Goal: Transaction & Acquisition: Purchase product/service

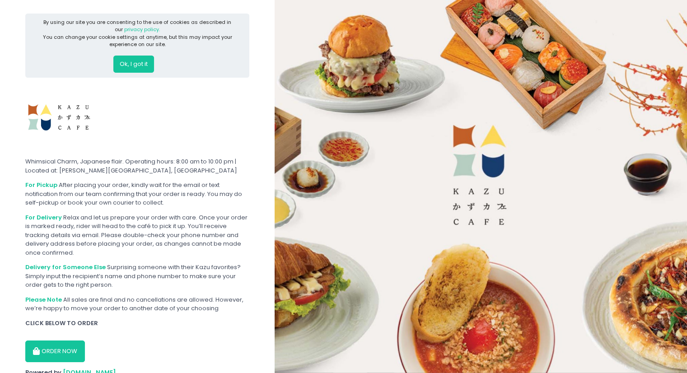
scroll to position [34, 0]
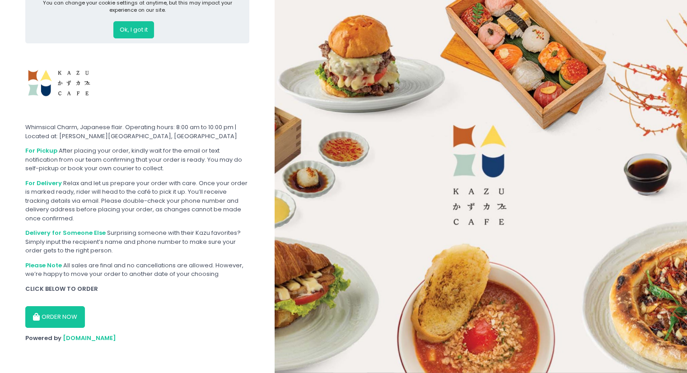
click at [68, 314] on button "ORDER NOW" at bounding box center [55, 317] width 60 height 22
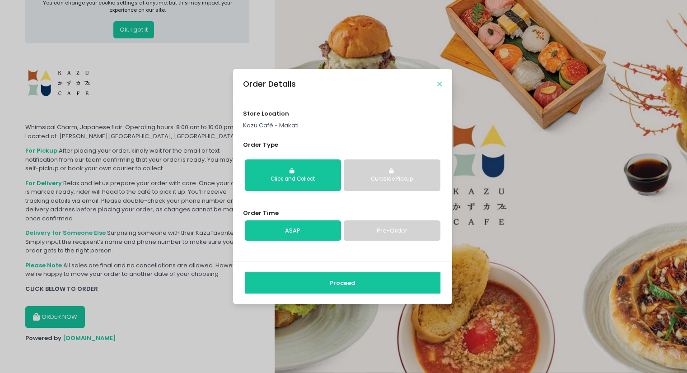
click at [441, 85] on icon "Close" at bounding box center [439, 84] width 5 height 7
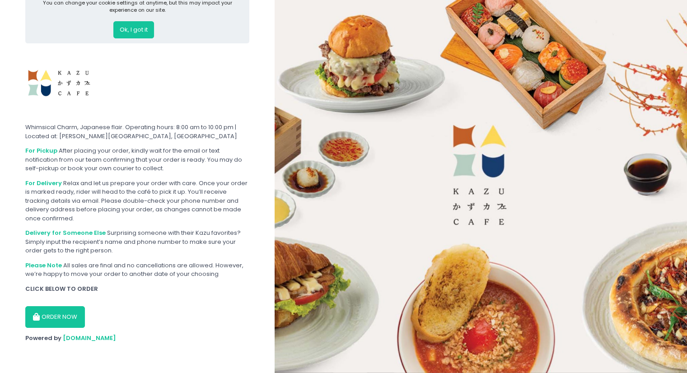
click at [56, 313] on button "ORDER NOW" at bounding box center [55, 317] width 60 height 22
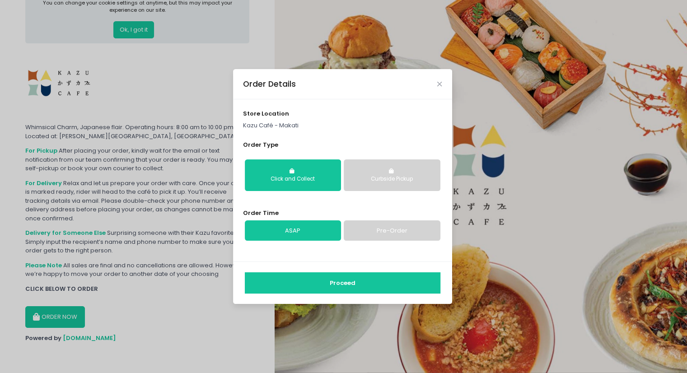
click at [314, 182] on div "Click and Collect" at bounding box center [293, 179] width 84 height 8
click at [337, 281] on button "Proceed" at bounding box center [343, 283] width 196 height 22
